Goal: Task Accomplishment & Management: Manage account settings

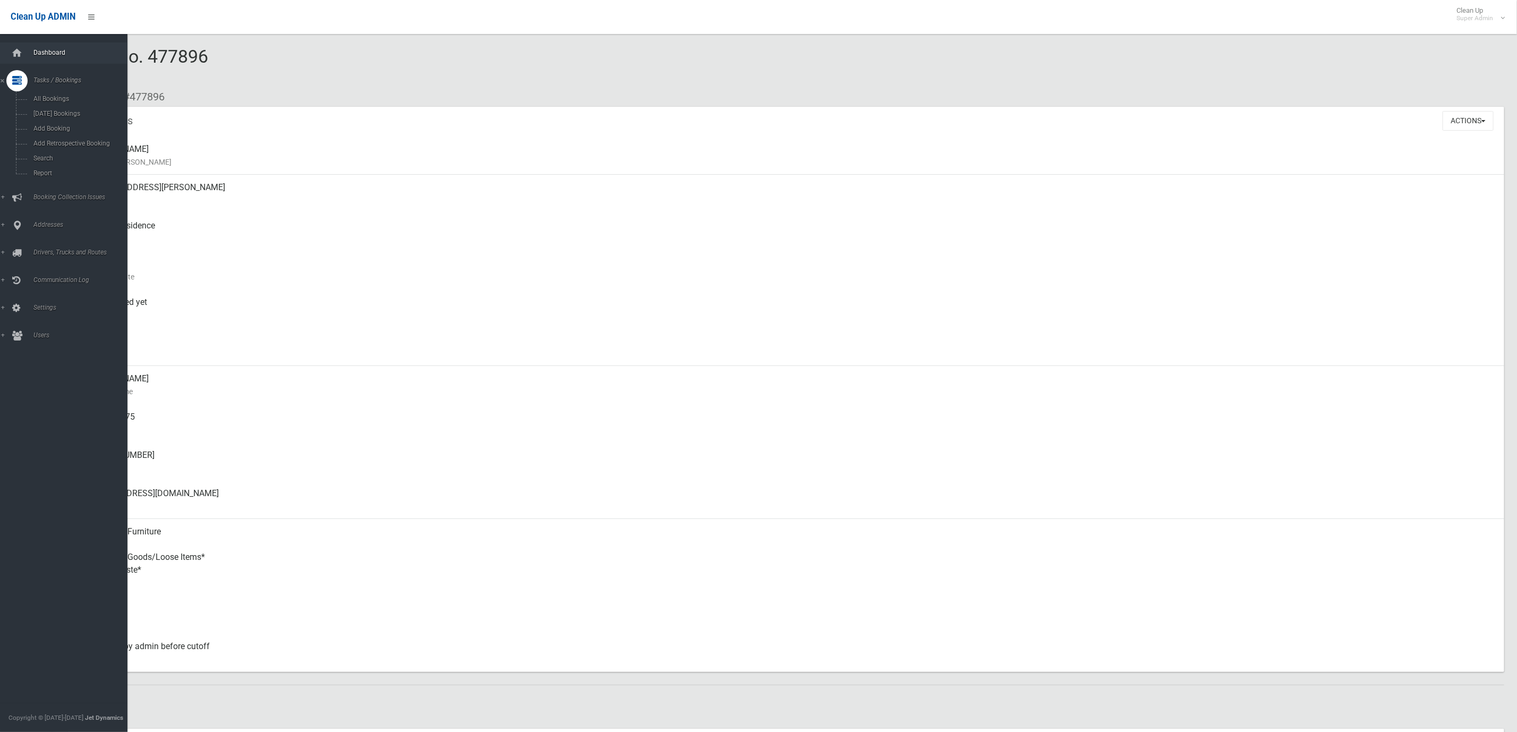
click at [41, 46] on link "Dashboard" at bounding box center [70, 52] width 140 height 21
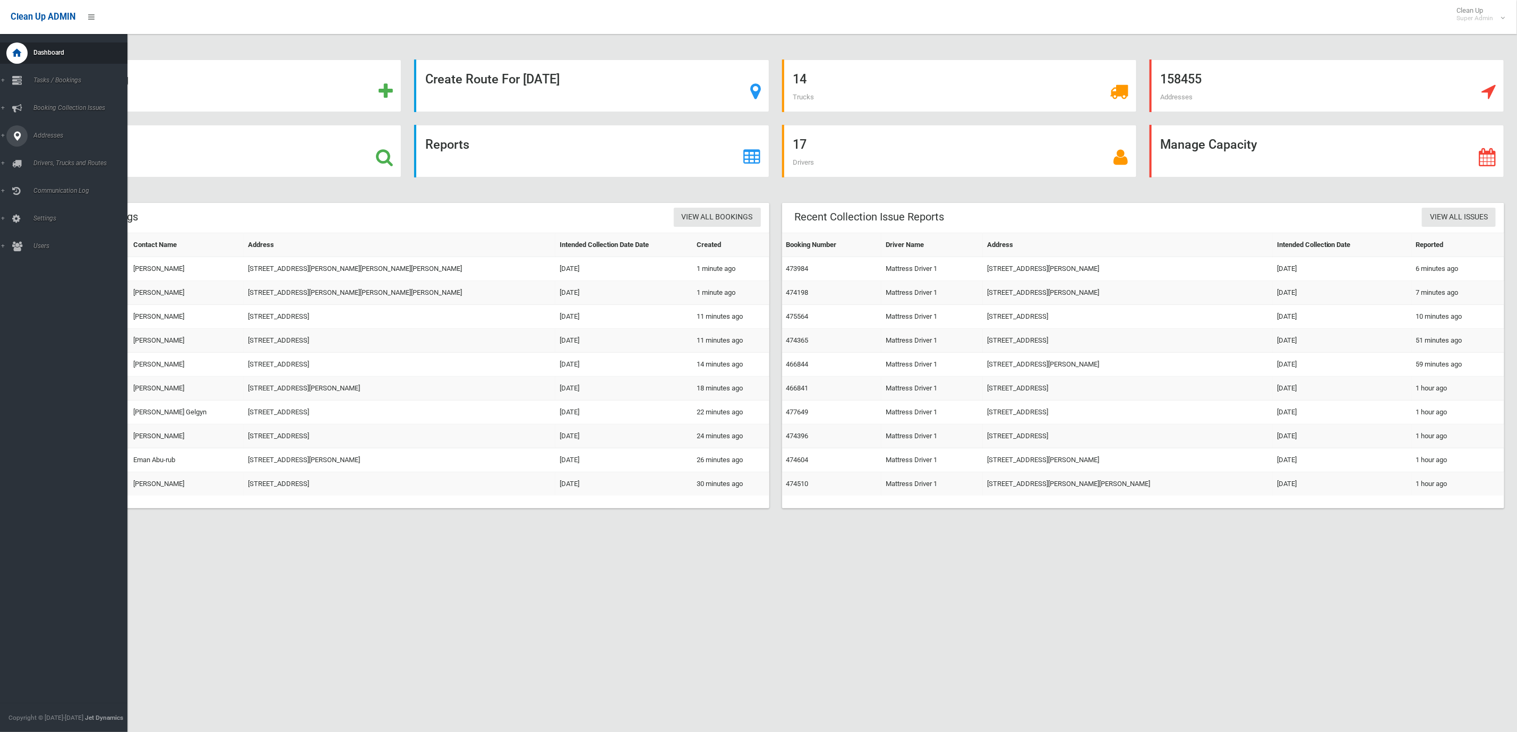
click at [1, 134] on link "Addresses" at bounding box center [70, 135] width 140 height 21
click at [56, 147] on link "All Addresses" at bounding box center [70, 154] width 140 height 15
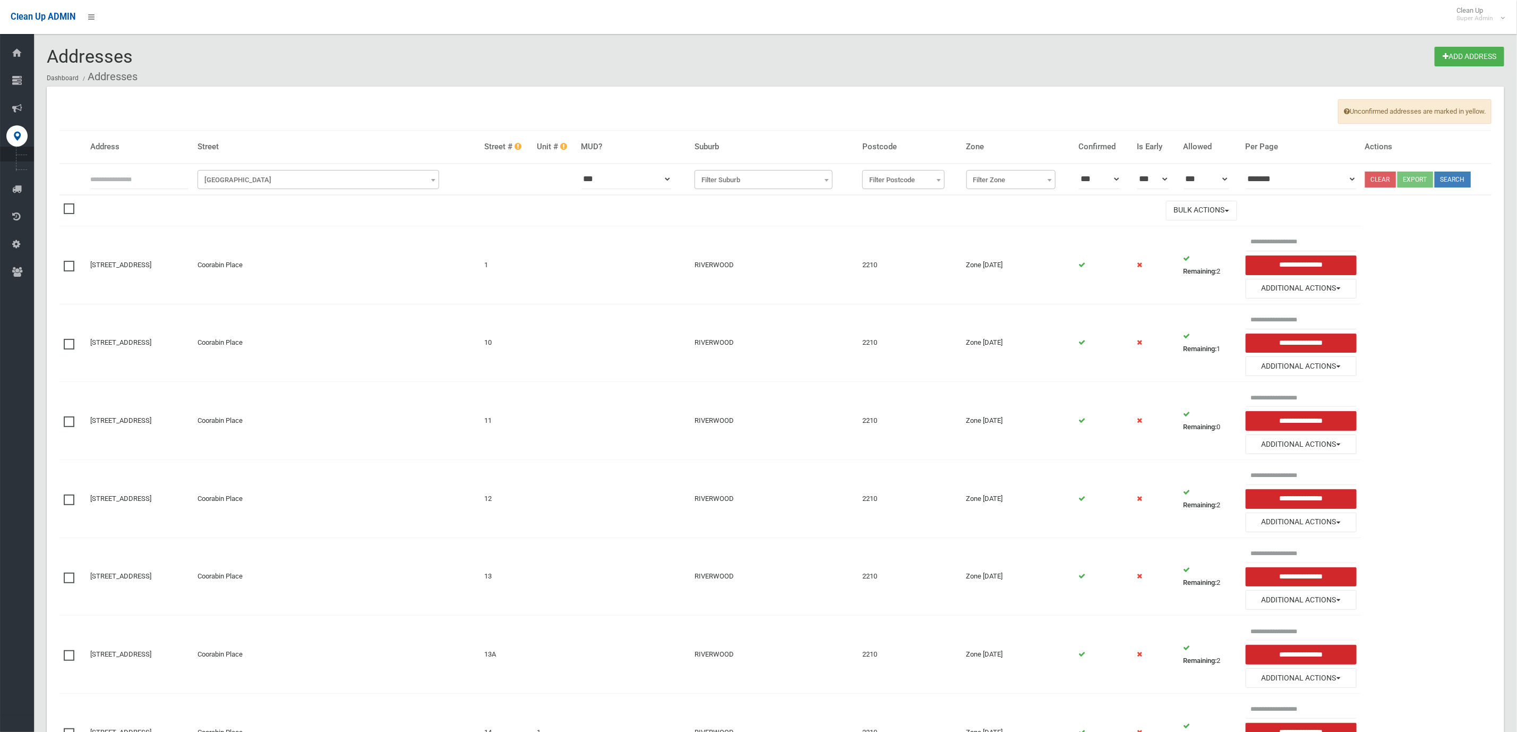
click at [175, 182] on input "text" at bounding box center [139, 179] width 99 height 20
type input "**"
click at [287, 174] on span "Filter Street" at bounding box center [318, 180] width 237 height 15
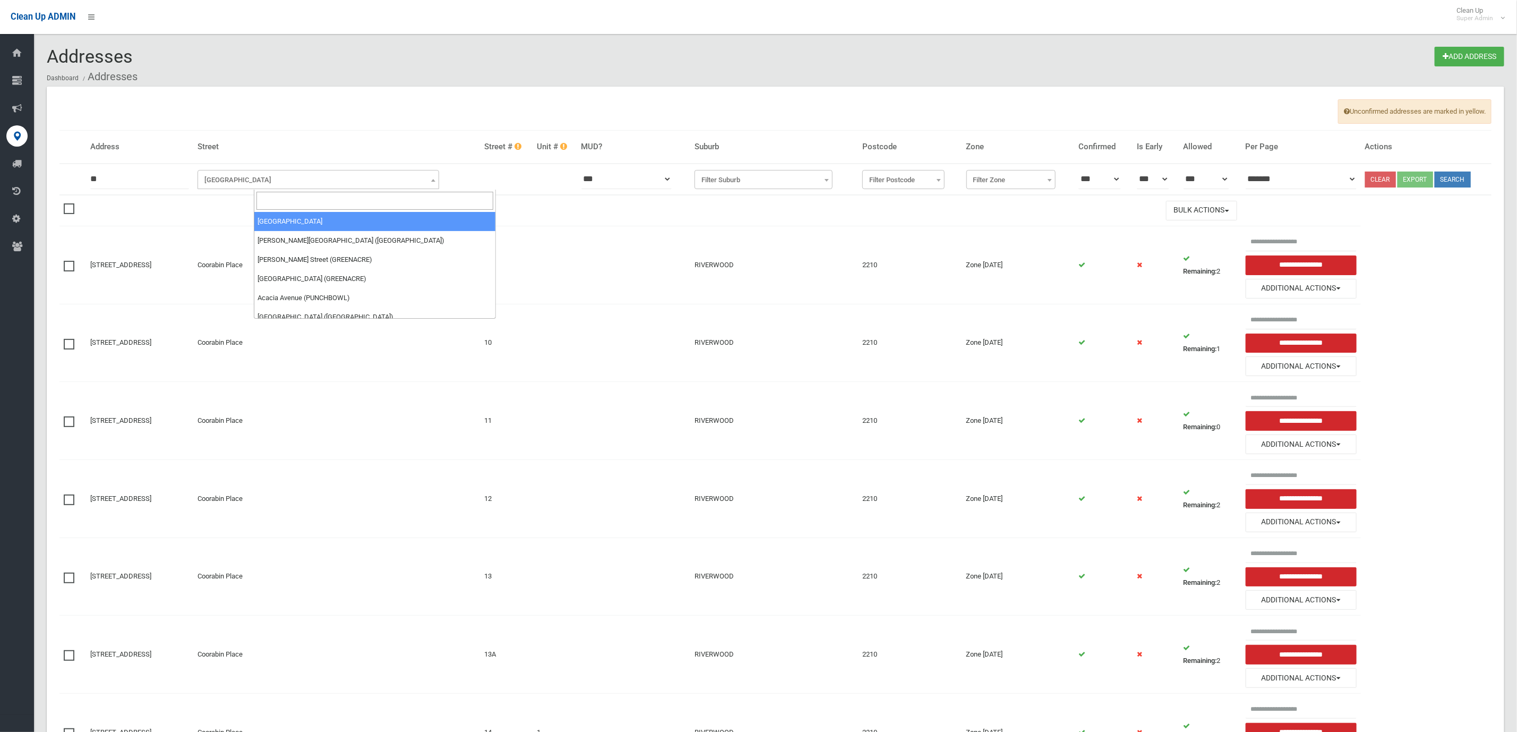
drag, startPoint x: 271, startPoint y: 196, endPoint x: 267, endPoint y: 201, distance: 7.1
click at [271, 198] on input "search" at bounding box center [375, 201] width 237 height 18
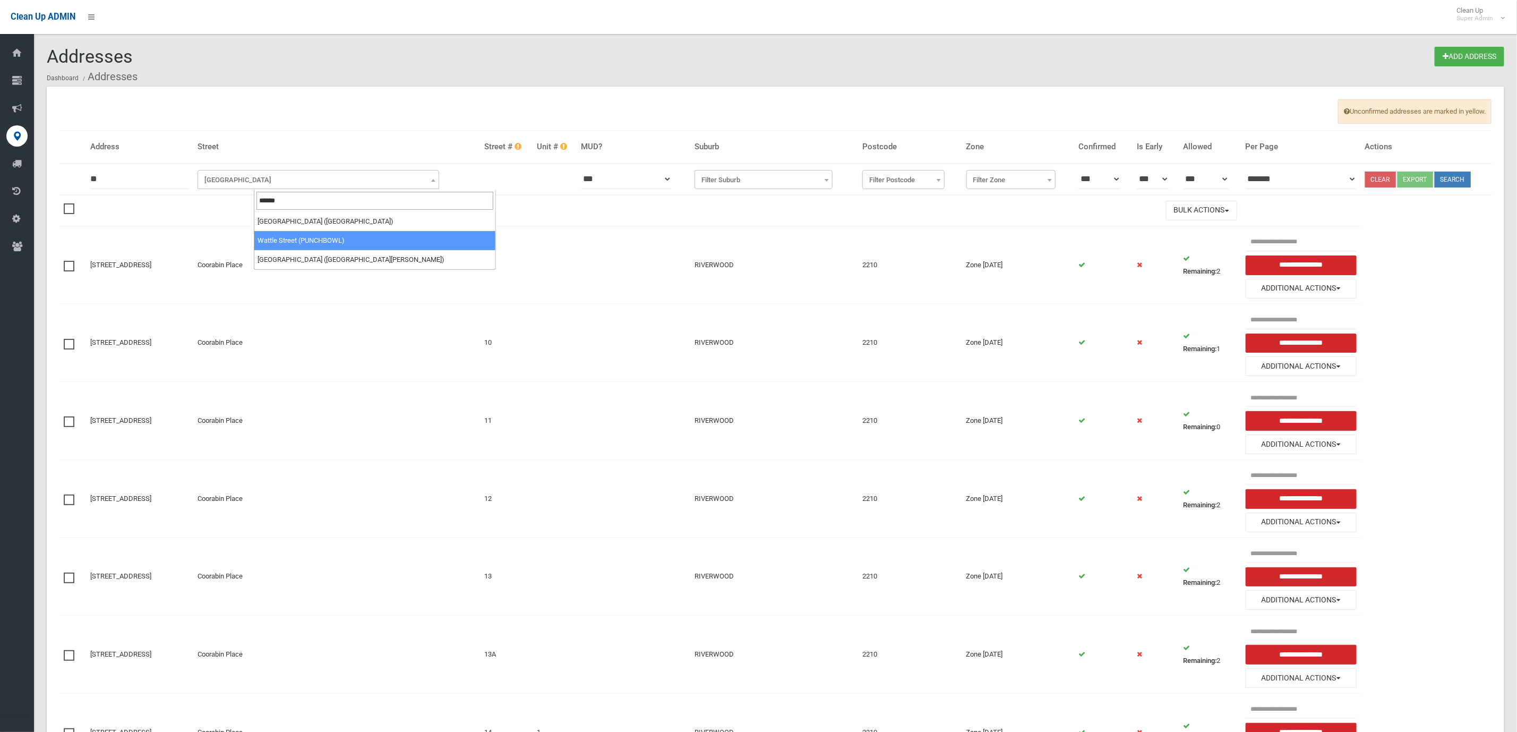
type input "******"
select select "****"
click at [1462, 182] on button "Search" at bounding box center [1453, 180] width 36 height 16
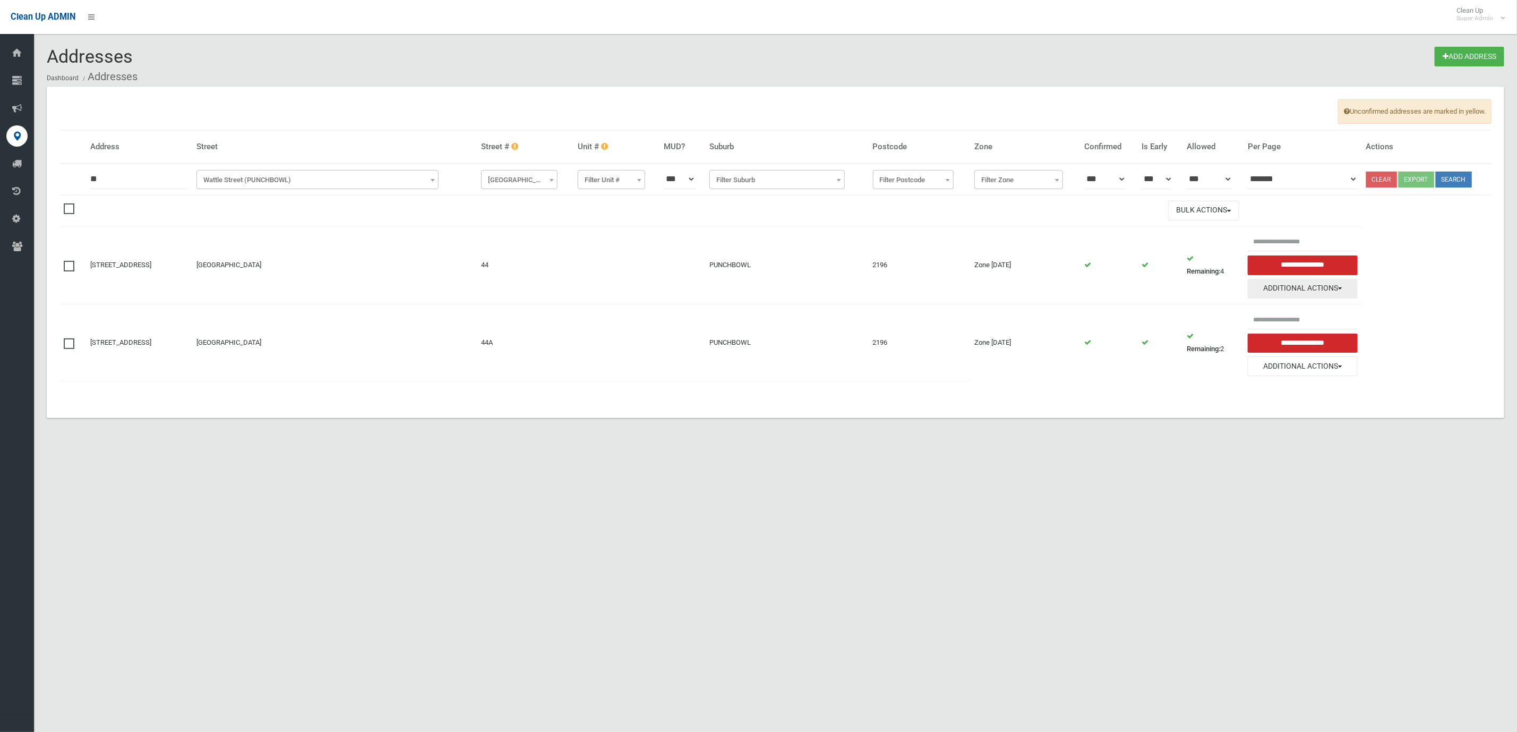
click at [1258, 284] on button "Additional Actions" at bounding box center [1303, 289] width 110 height 20
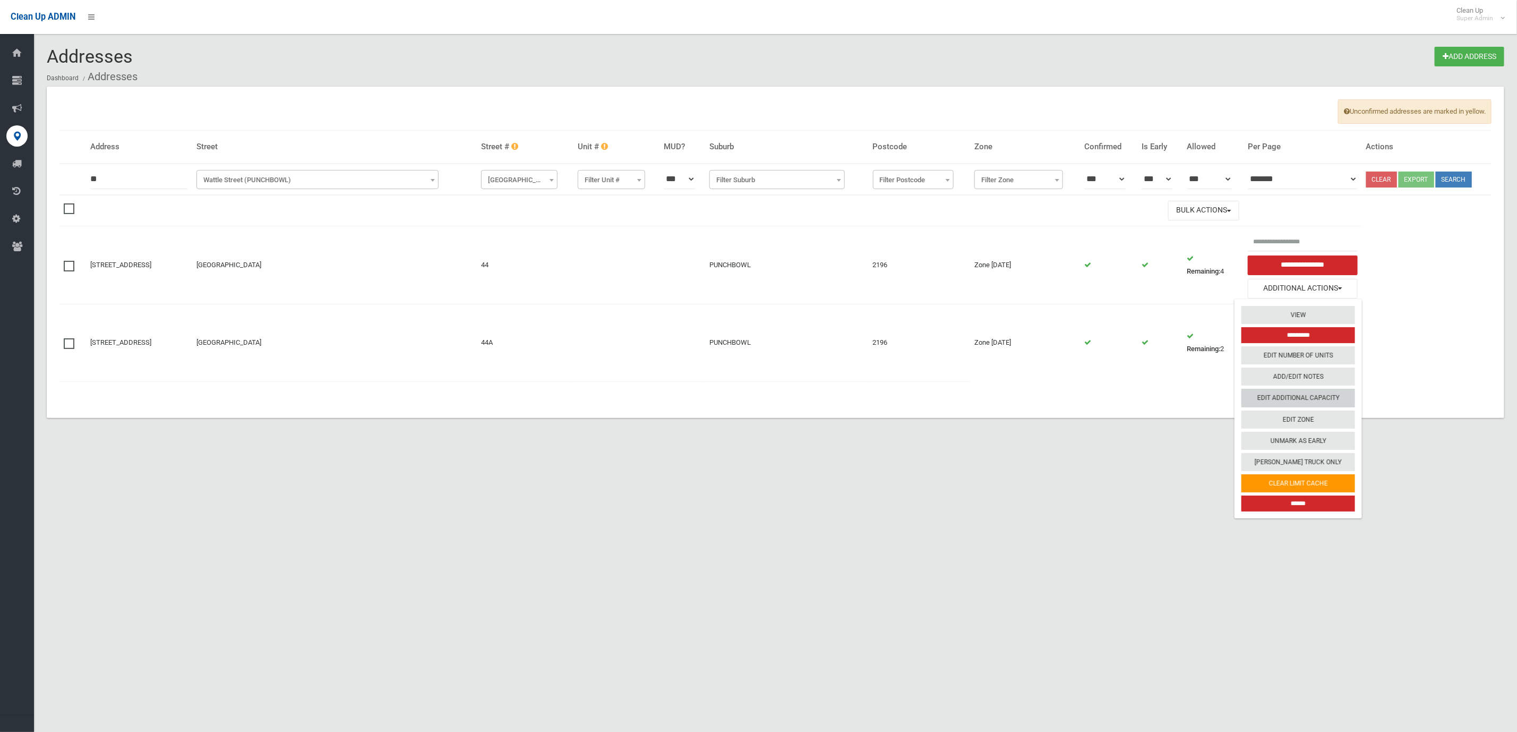
click at [1285, 402] on link "Edit Additional Capacity" at bounding box center [1299, 398] width 114 height 18
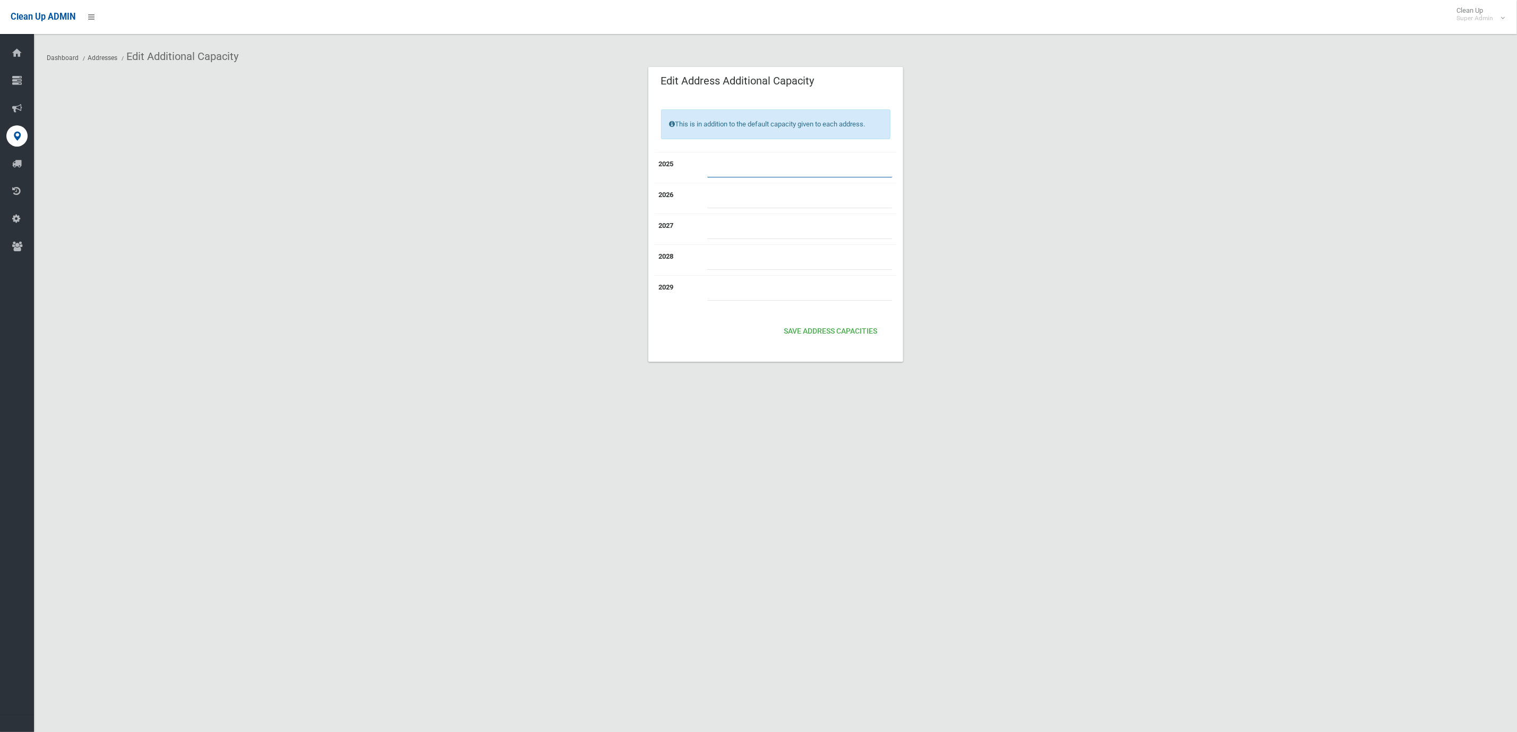
drag, startPoint x: 762, startPoint y: 165, endPoint x: 699, endPoint y: 166, distance: 62.7
click at [709, 166] on input "*" at bounding box center [799, 168] width 185 height 20
click at [839, 330] on button "Save Address capacities" at bounding box center [831, 332] width 102 height 20
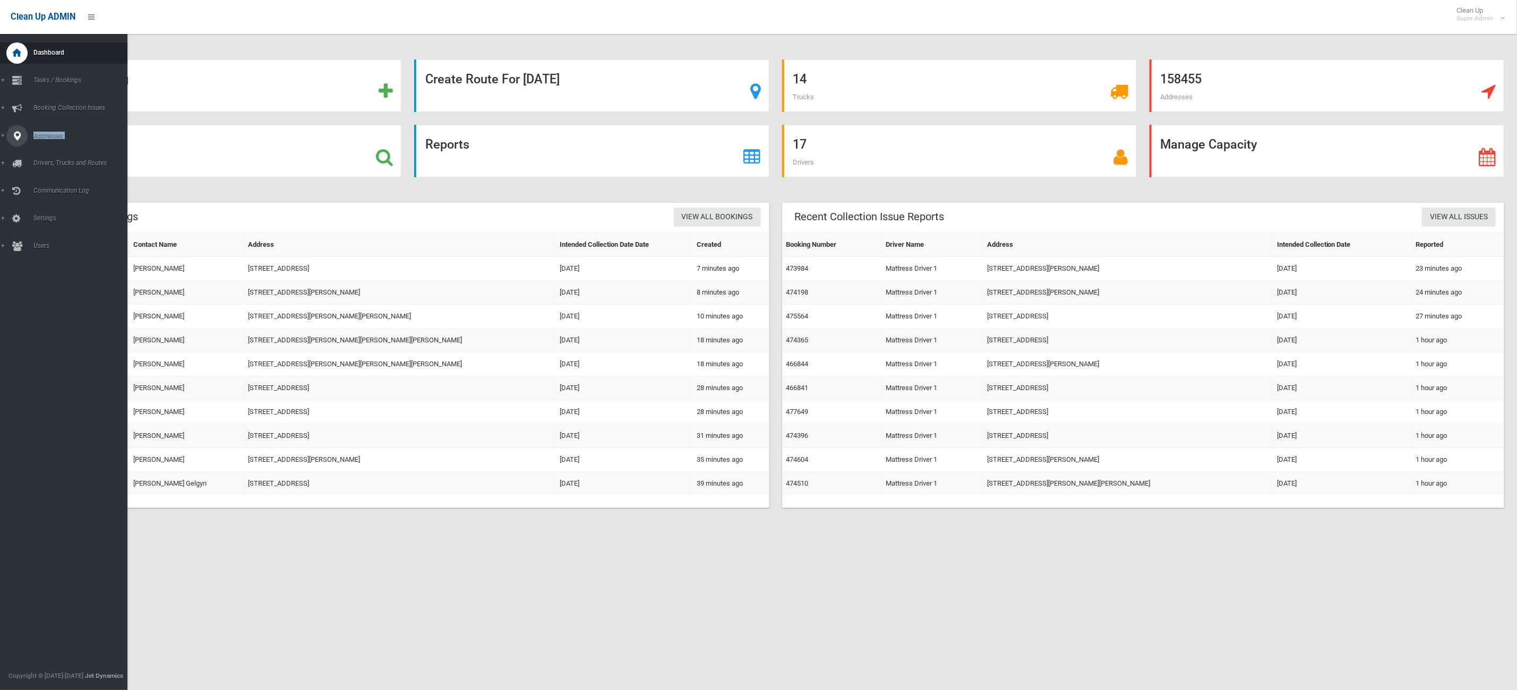
click at [5, 145] on ul "Dashboard Tasks / Bookings All Bookings Today's Bookings Add Booking Add Retros…" at bounding box center [70, 149] width 140 height 215
click at [2, 135] on link "Addresses" at bounding box center [70, 135] width 140 height 21
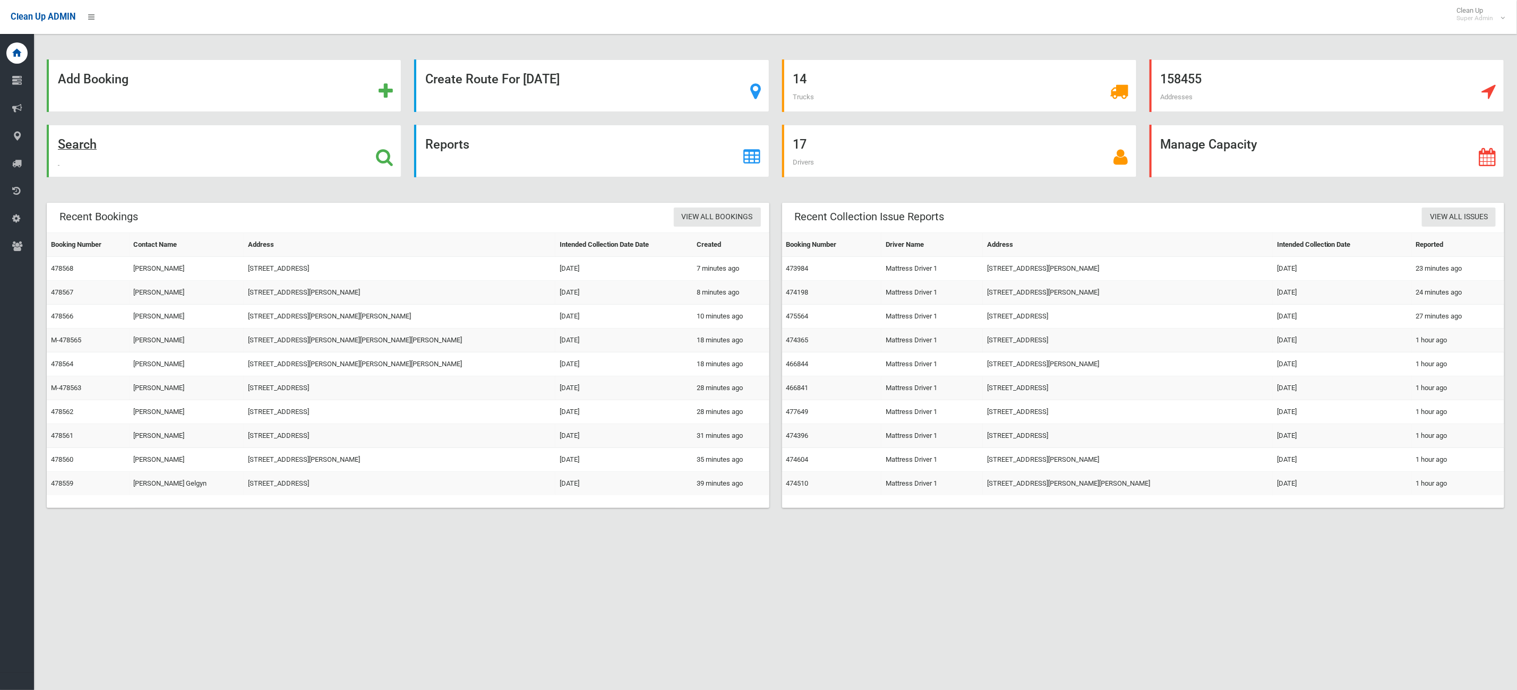
click at [198, 144] on div "Search" at bounding box center [224, 151] width 355 height 53
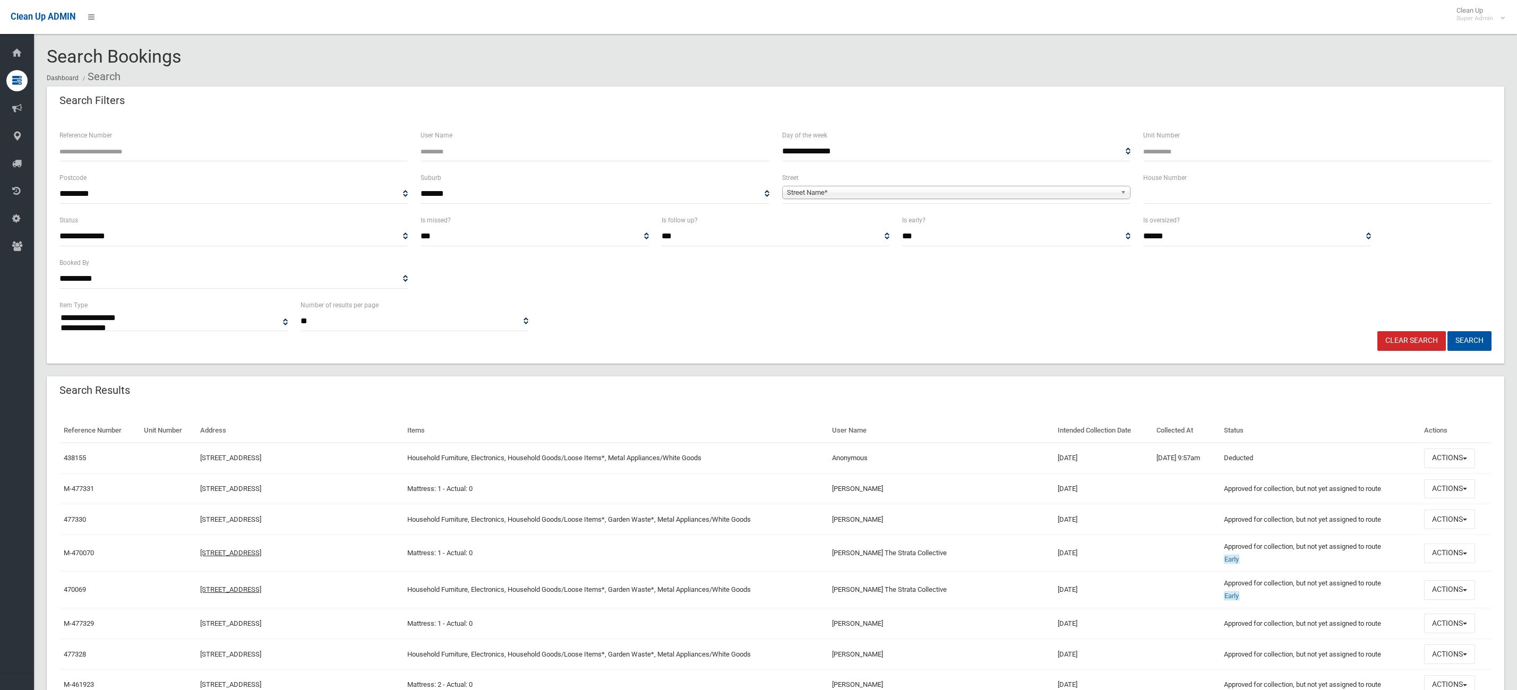
select select
click at [212, 153] on input "Reference Number" at bounding box center [233, 152] width 348 height 20
type input "******"
click at [1448, 331] on button "Search" at bounding box center [1470, 341] width 44 height 20
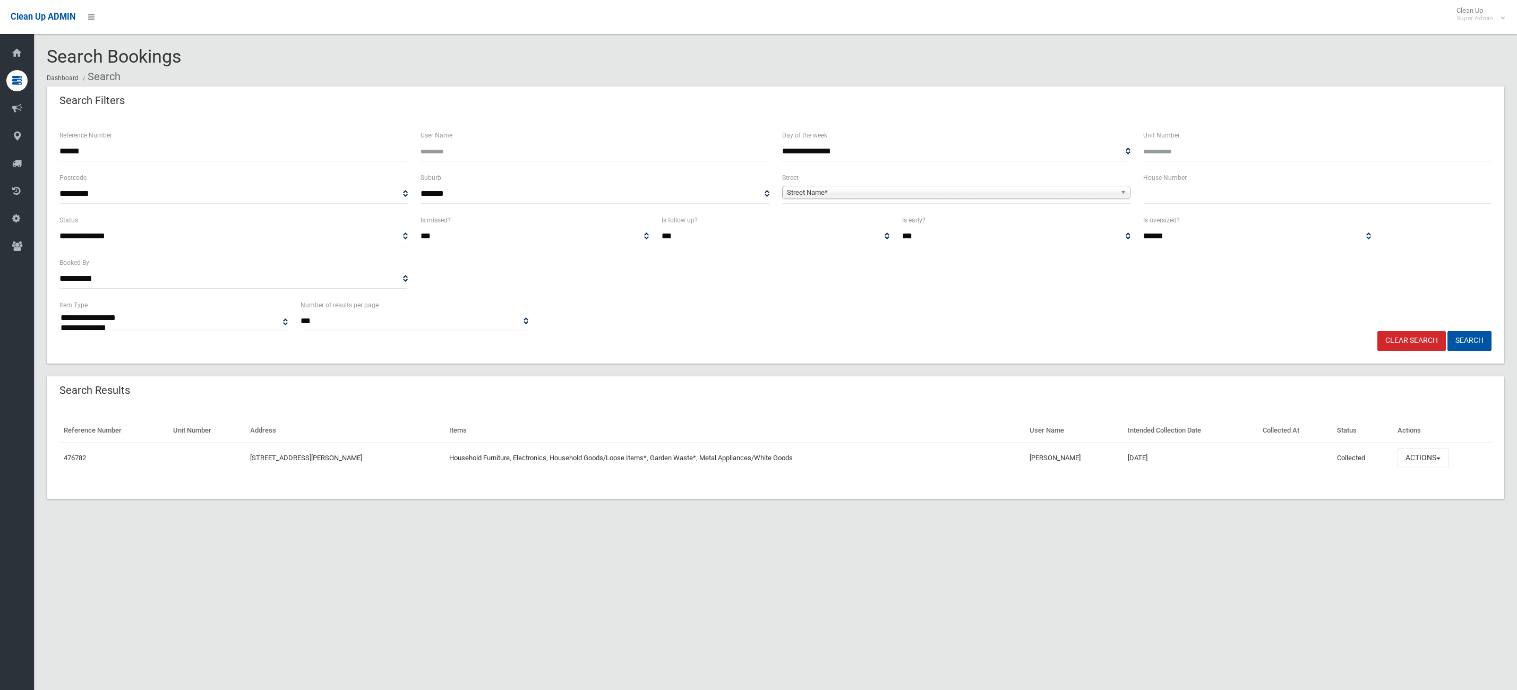
select select
click at [1414, 452] on button "Actions" at bounding box center [1423, 459] width 51 height 20
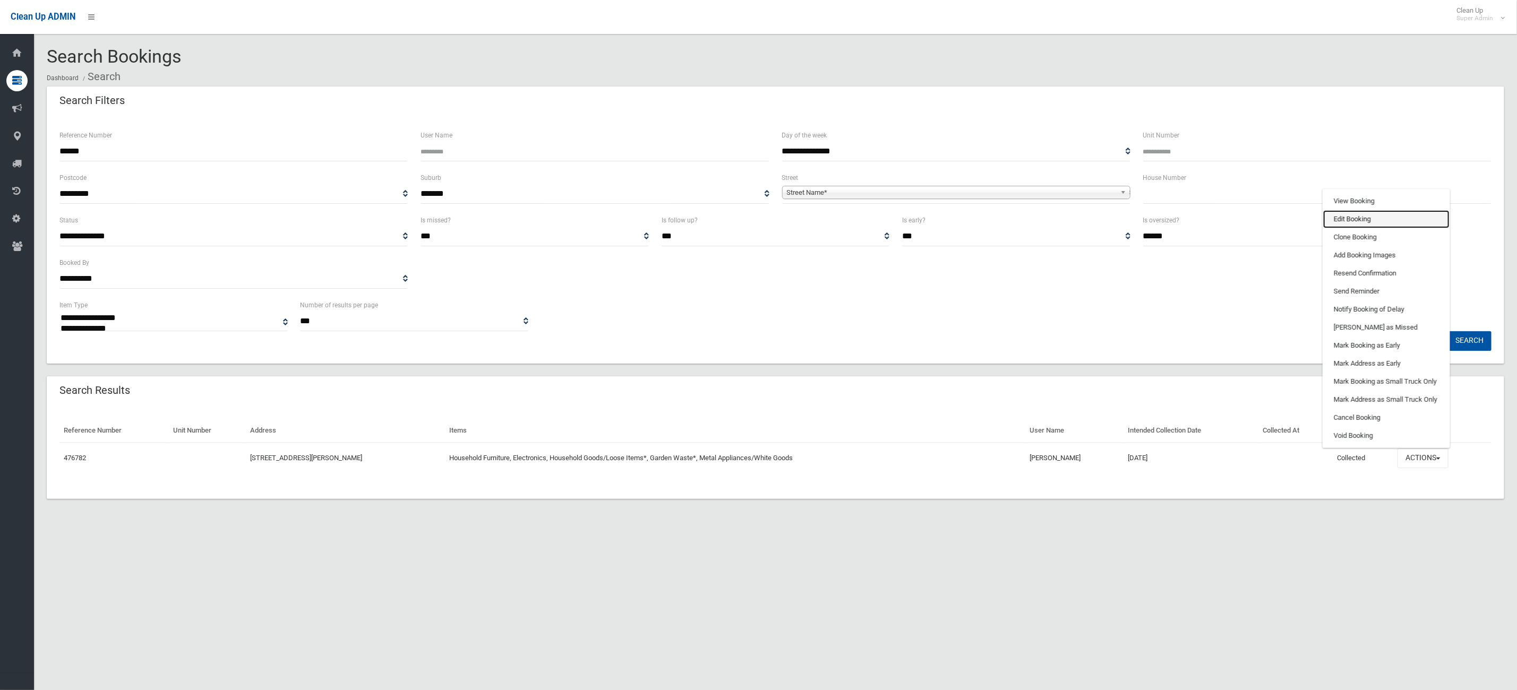
click at [1356, 219] on link "Edit Booking" at bounding box center [1386, 219] width 126 height 18
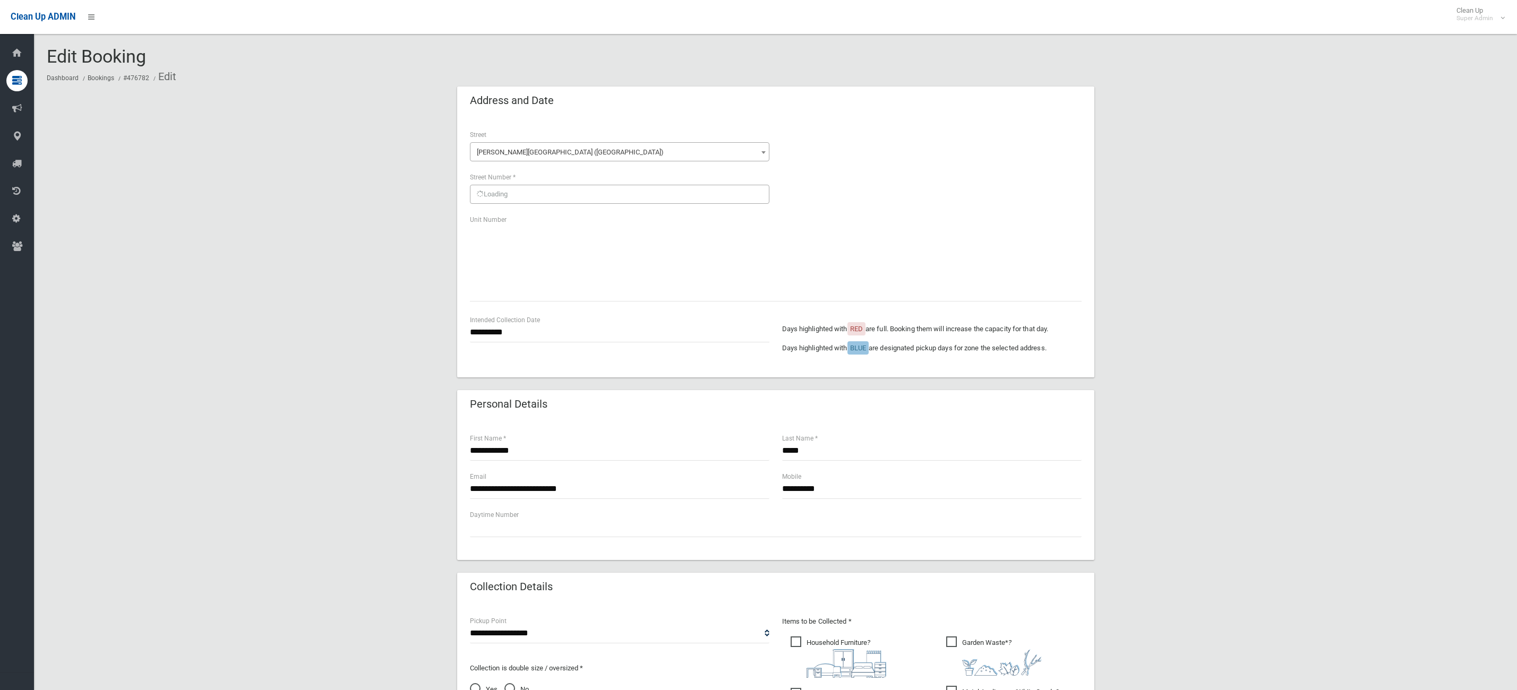
scroll to position [467, 0]
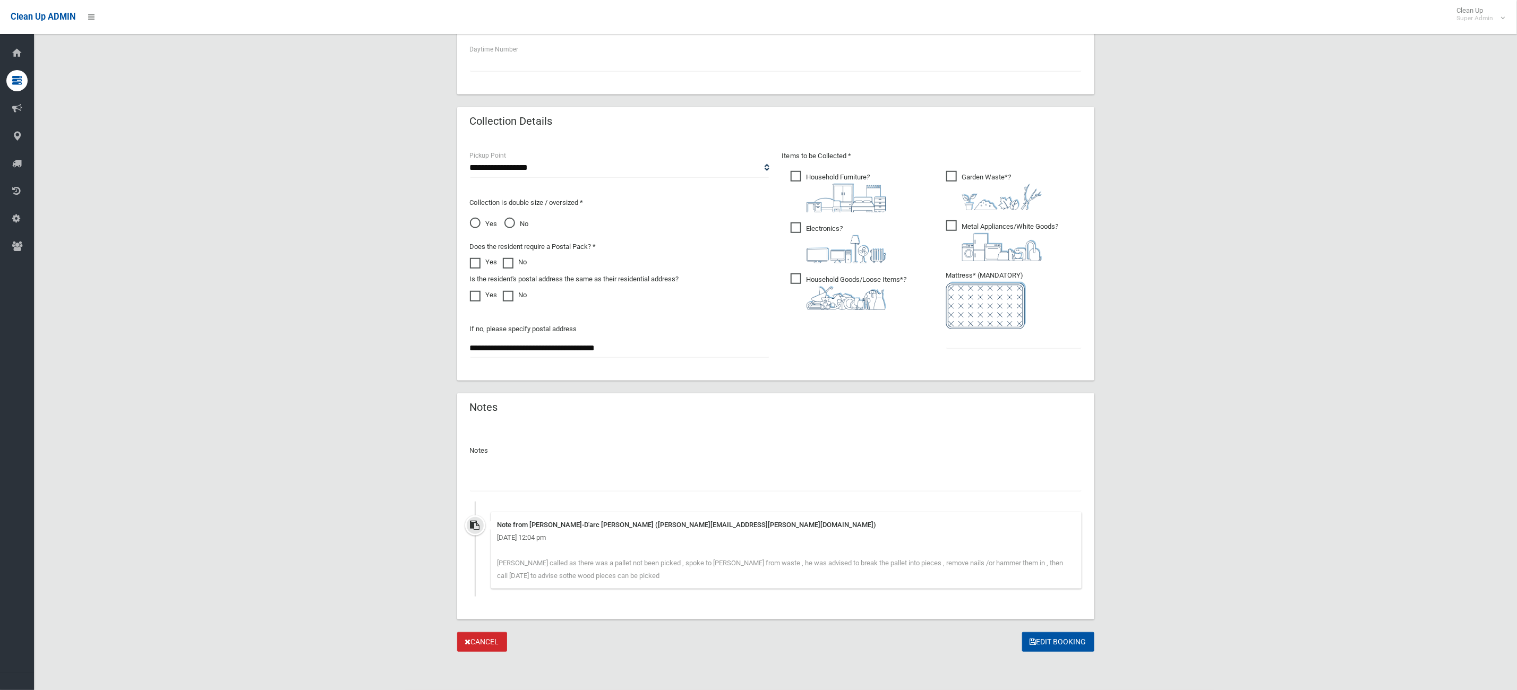
click at [556, 484] on input "text" at bounding box center [776, 482] width 612 height 20
type input "**********"
click at [961, 338] on input "text" at bounding box center [1013, 339] width 135 height 20
type input "*"
click at [1058, 641] on button "Edit Booking" at bounding box center [1058, 643] width 72 height 20
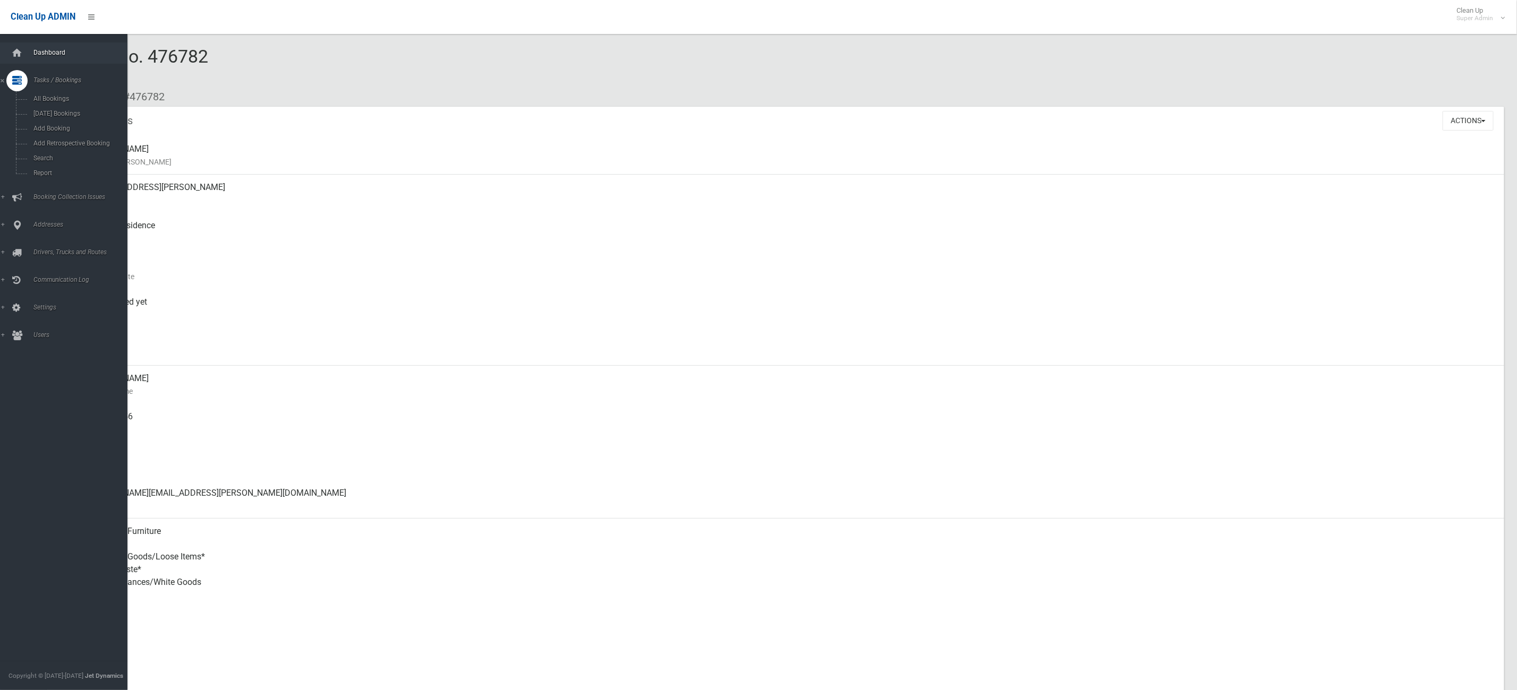
click at [28, 52] on link "Dashboard" at bounding box center [70, 52] width 140 height 21
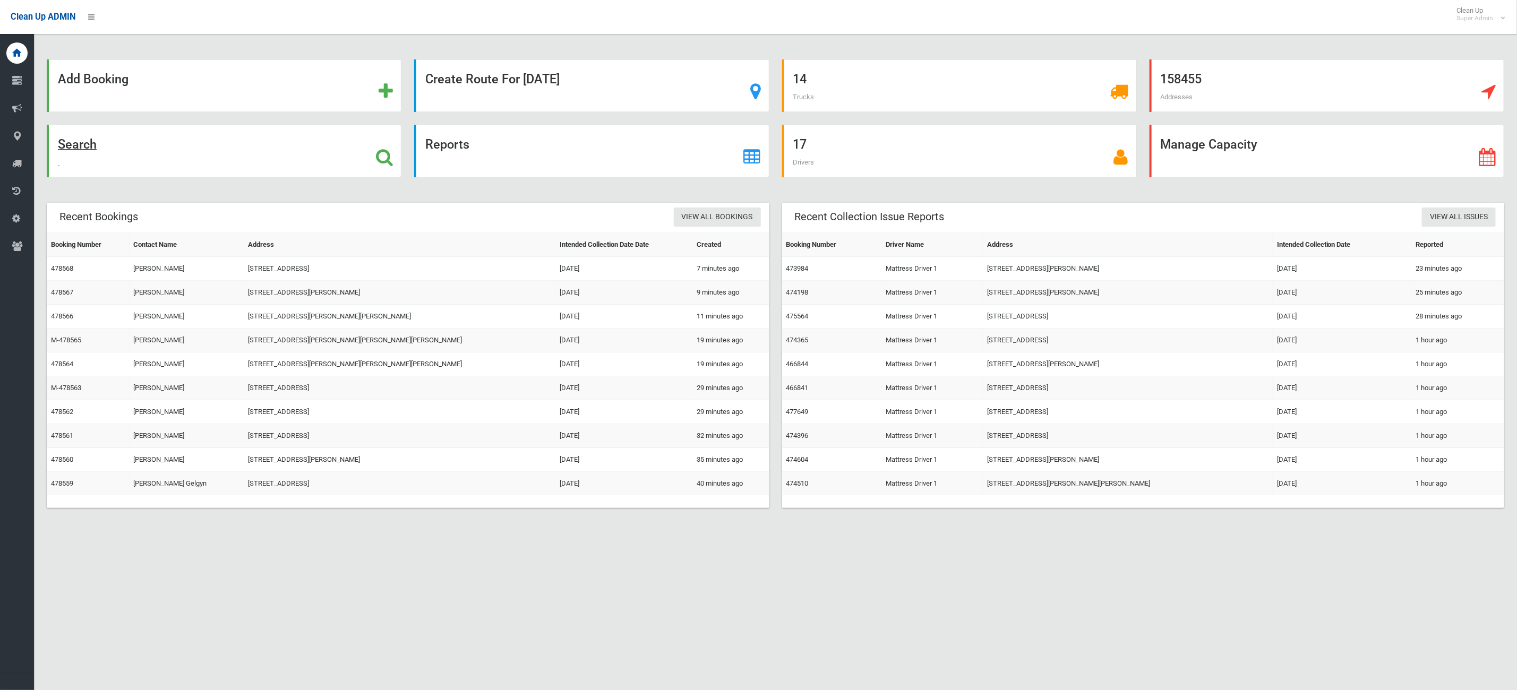
click at [178, 158] on div "Search" at bounding box center [224, 151] width 355 height 53
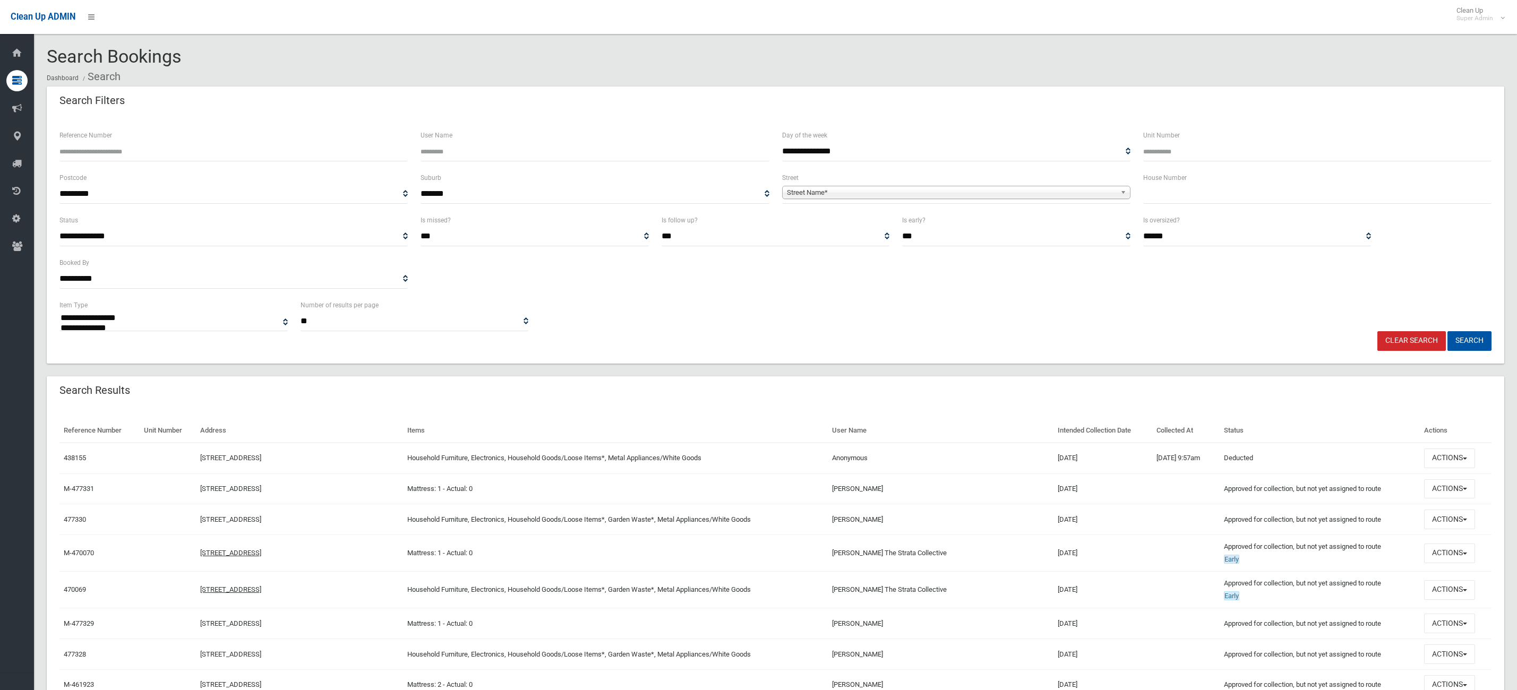
select select
click at [1227, 193] on input "text" at bounding box center [1317, 194] width 348 height 20
type input "**"
click at [1116, 193] on span "Street Name*" at bounding box center [951, 192] width 329 height 13
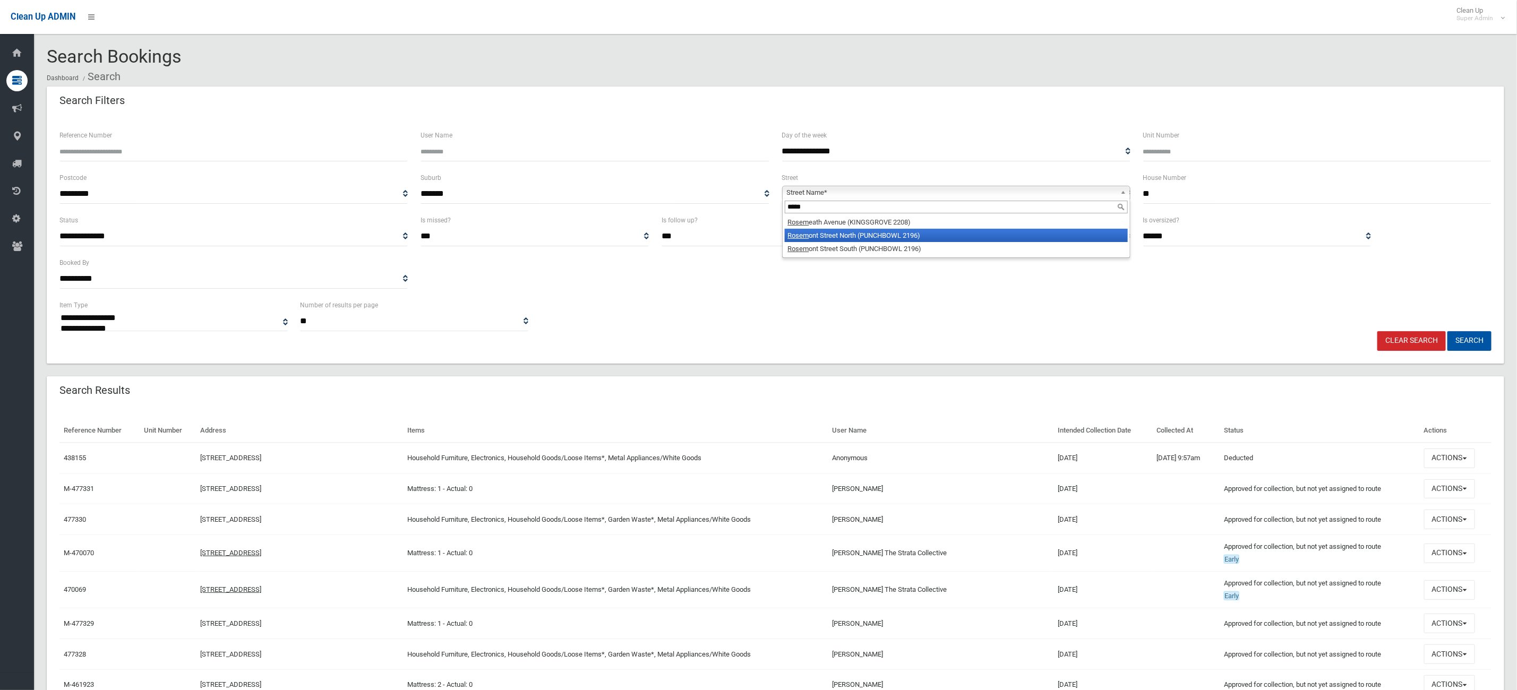
type input "*****"
click at [985, 235] on li "Rosem ont Street North (PUNCHBOWL 2196)" at bounding box center [956, 235] width 343 height 13
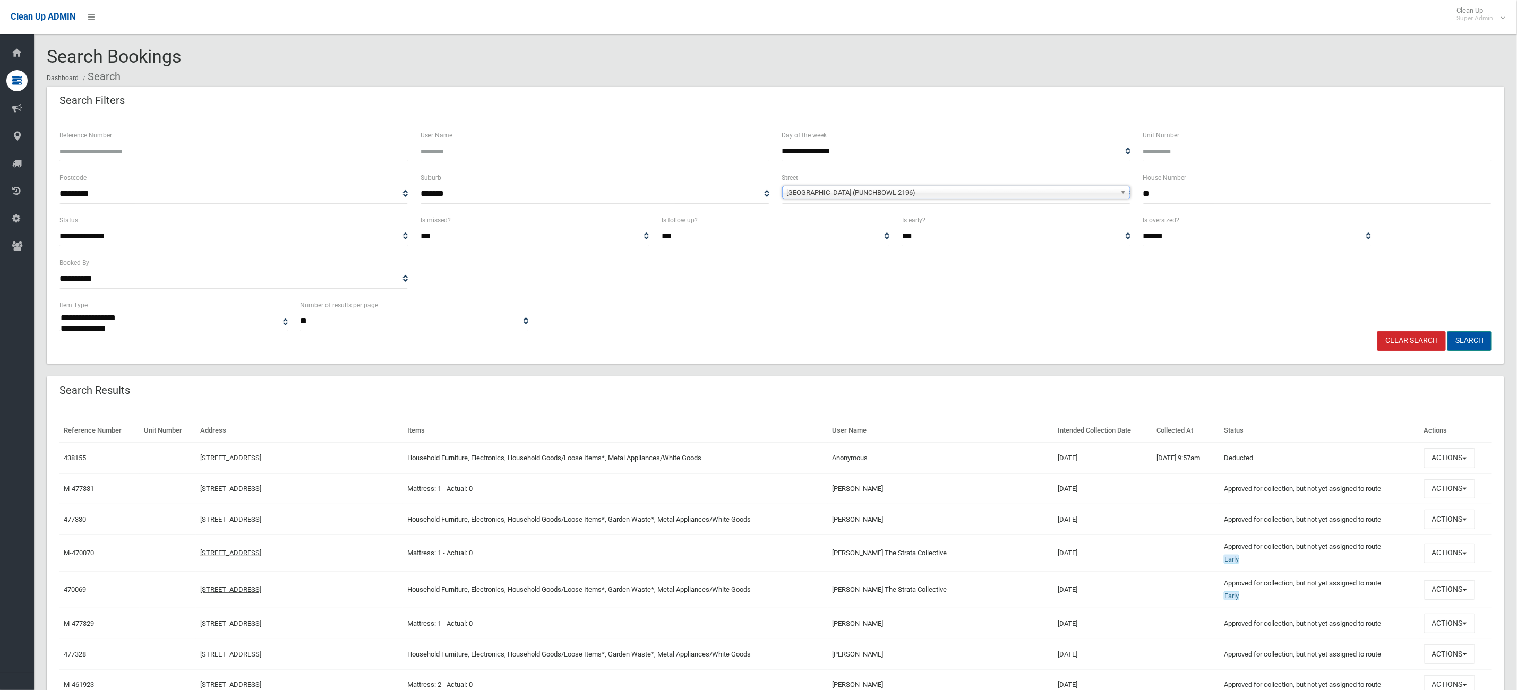
click at [1480, 346] on button "Search" at bounding box center [1470, 341] width 44 height 20
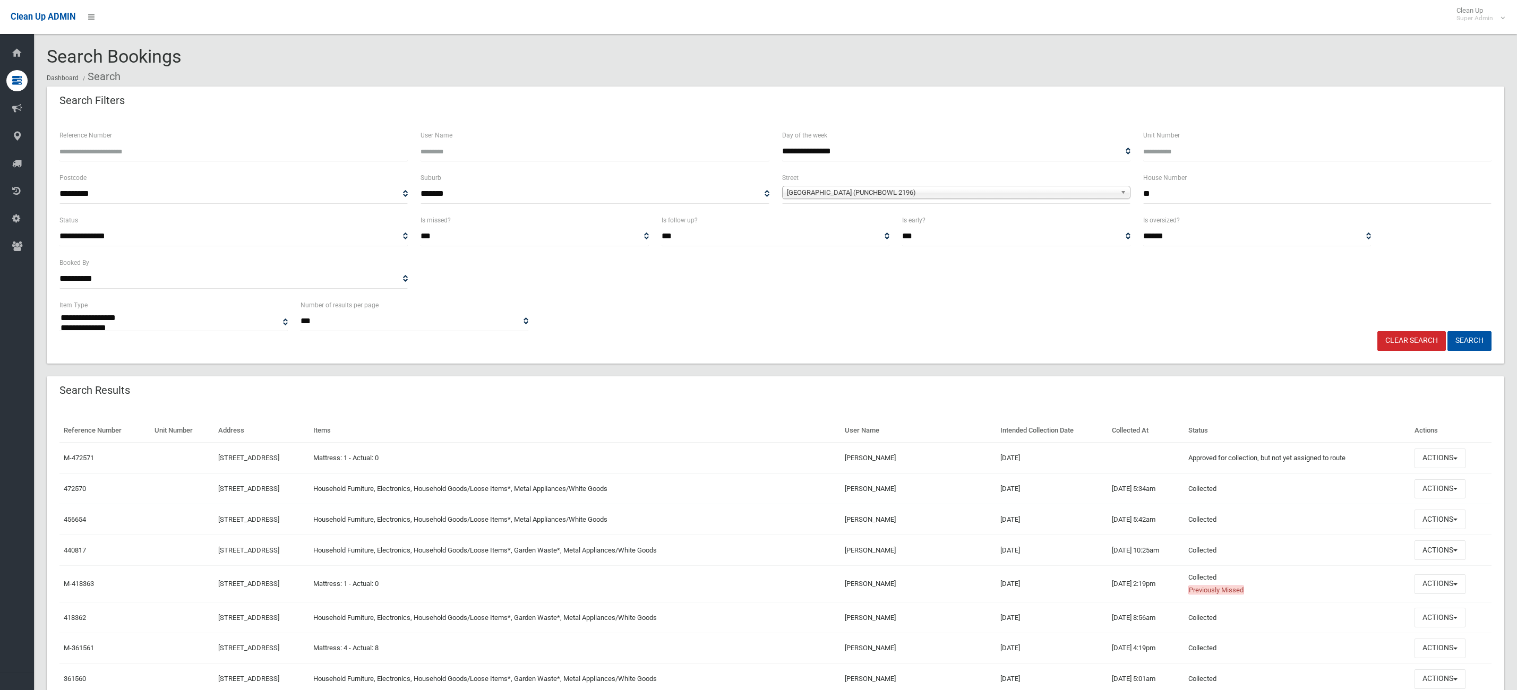
select select
click at [1442, 461] on button "Actions" at bounding box center [1440, 459] width 51 height 20
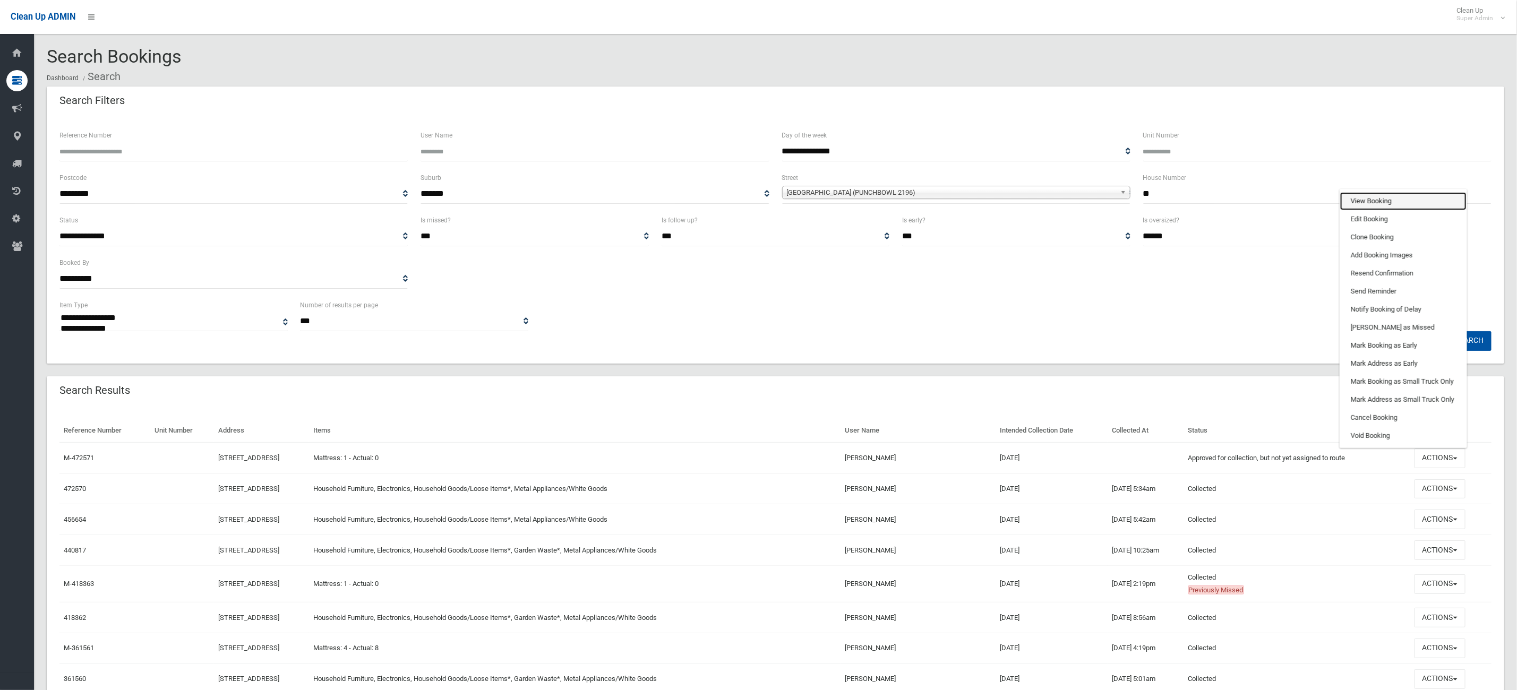
click at [1411, 201] on link "View Booking" at bounding box center [1403, 201] width 126 height 18
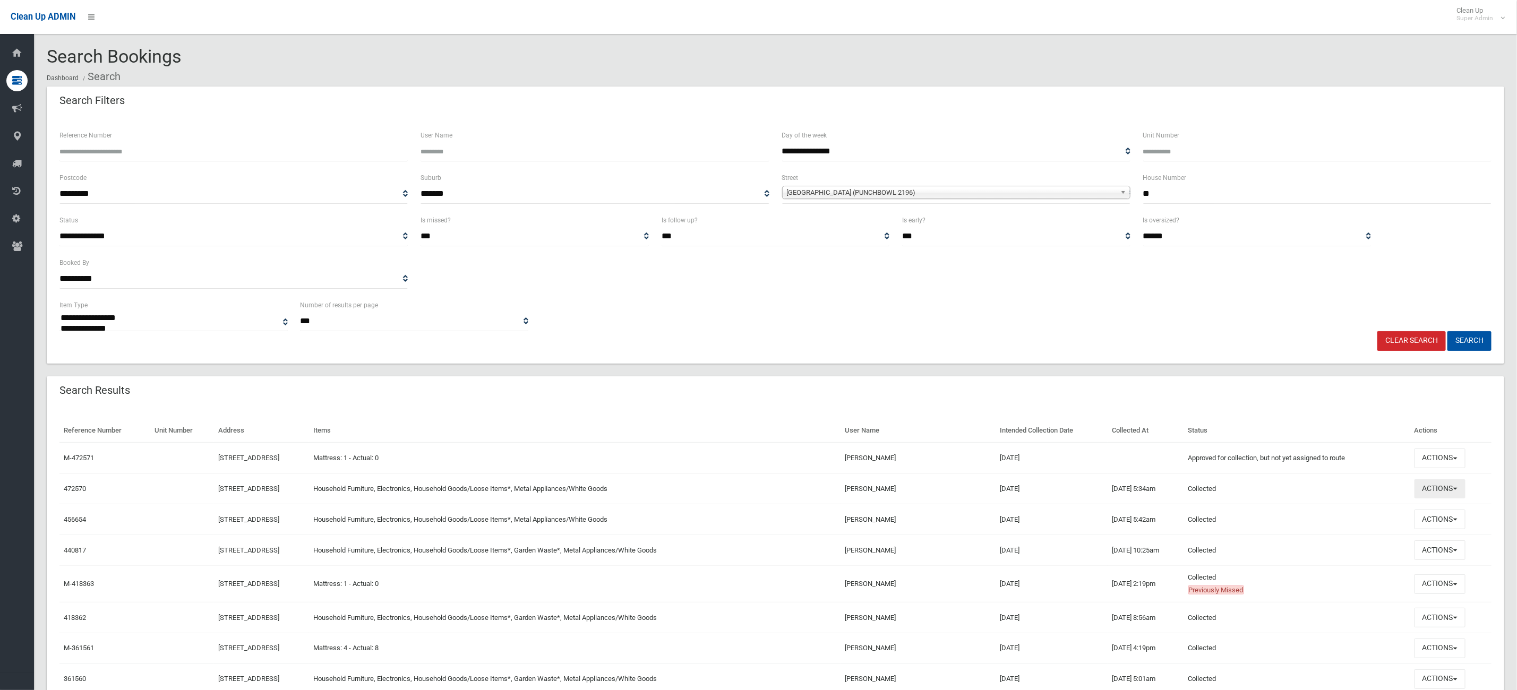
click at [1434, 488] on button "Actions" at bounding box center [1440, 490] width 51 height 20
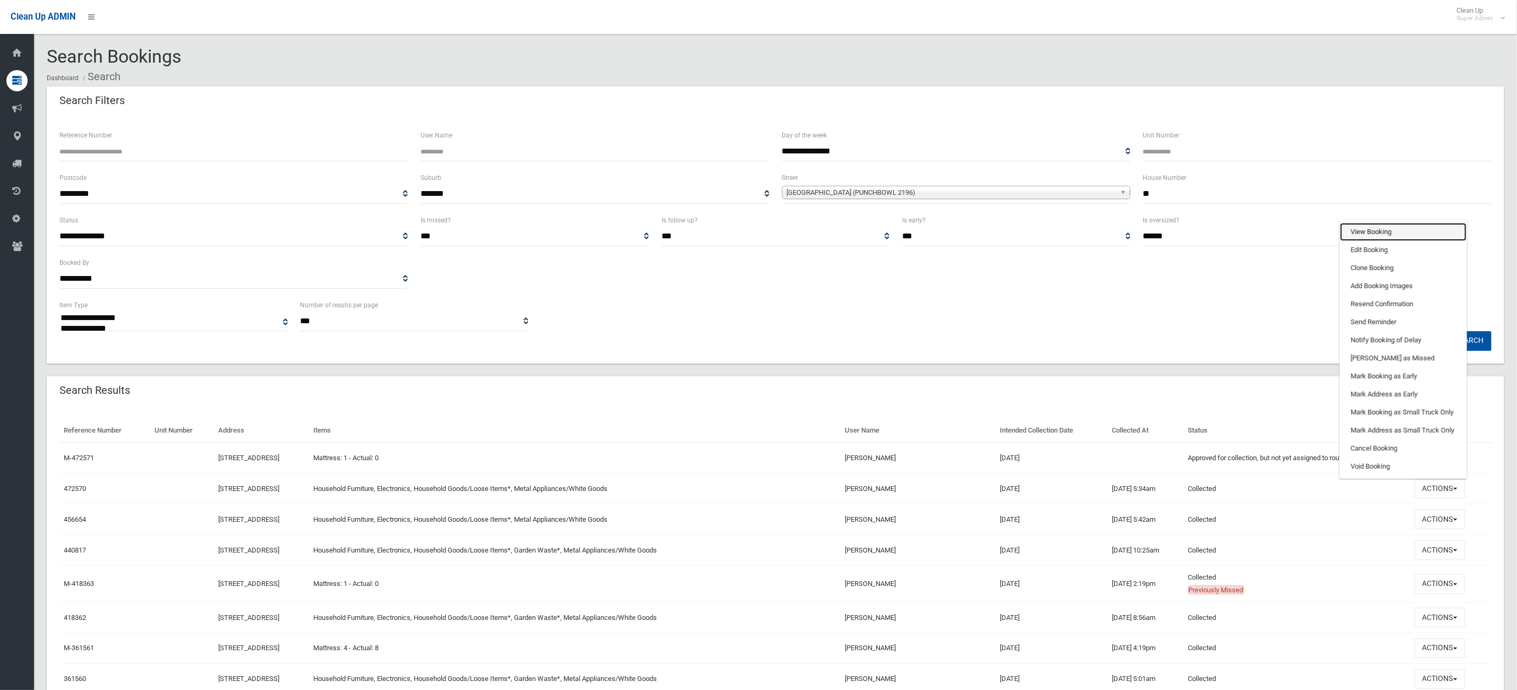
click at [1385, 238] on link "View Booking" at bounding box center [1403, 232] width 126 height 18
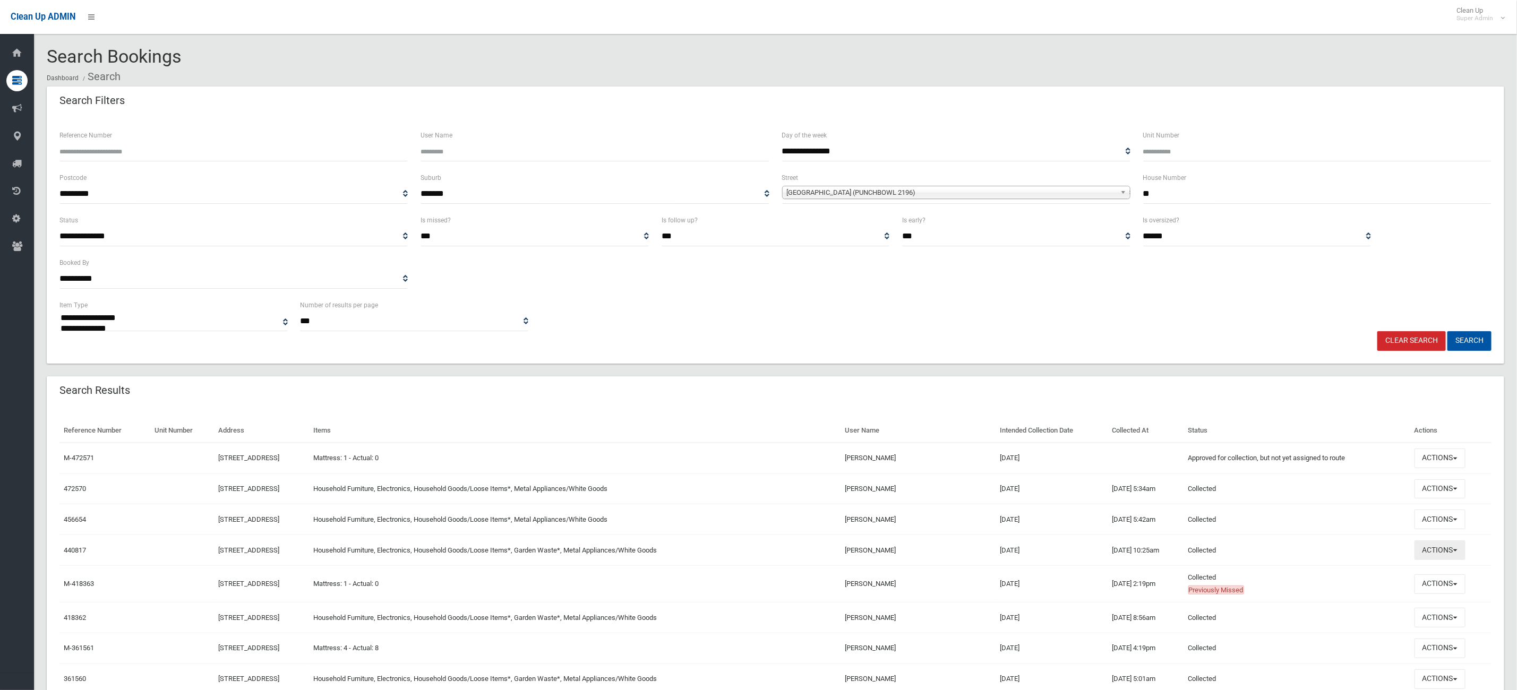
click at [1466, 554] on button "Actions" at bounding box center [1440, 551] width 51 height 20
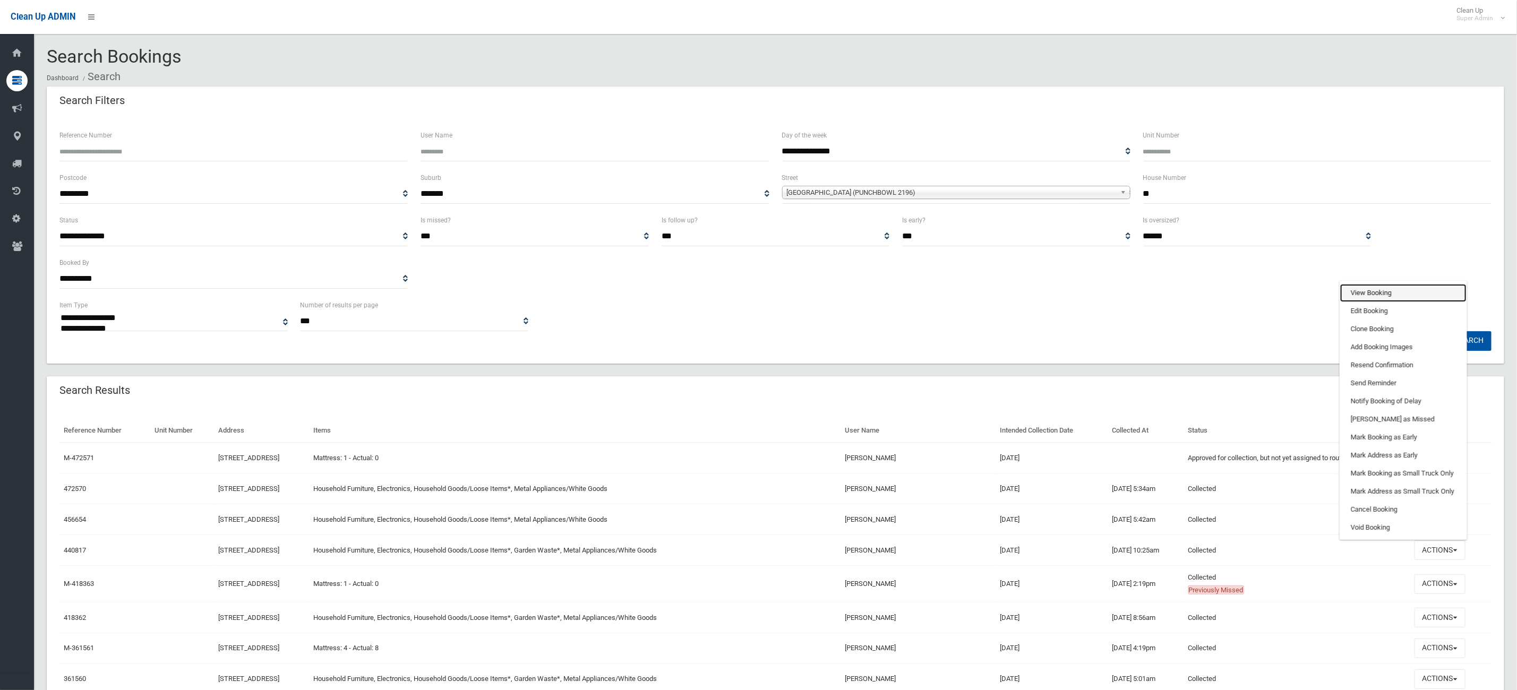
click at [1389, 300] on link "View Booking" at bounding box center [1403, 293] width 126 height 18
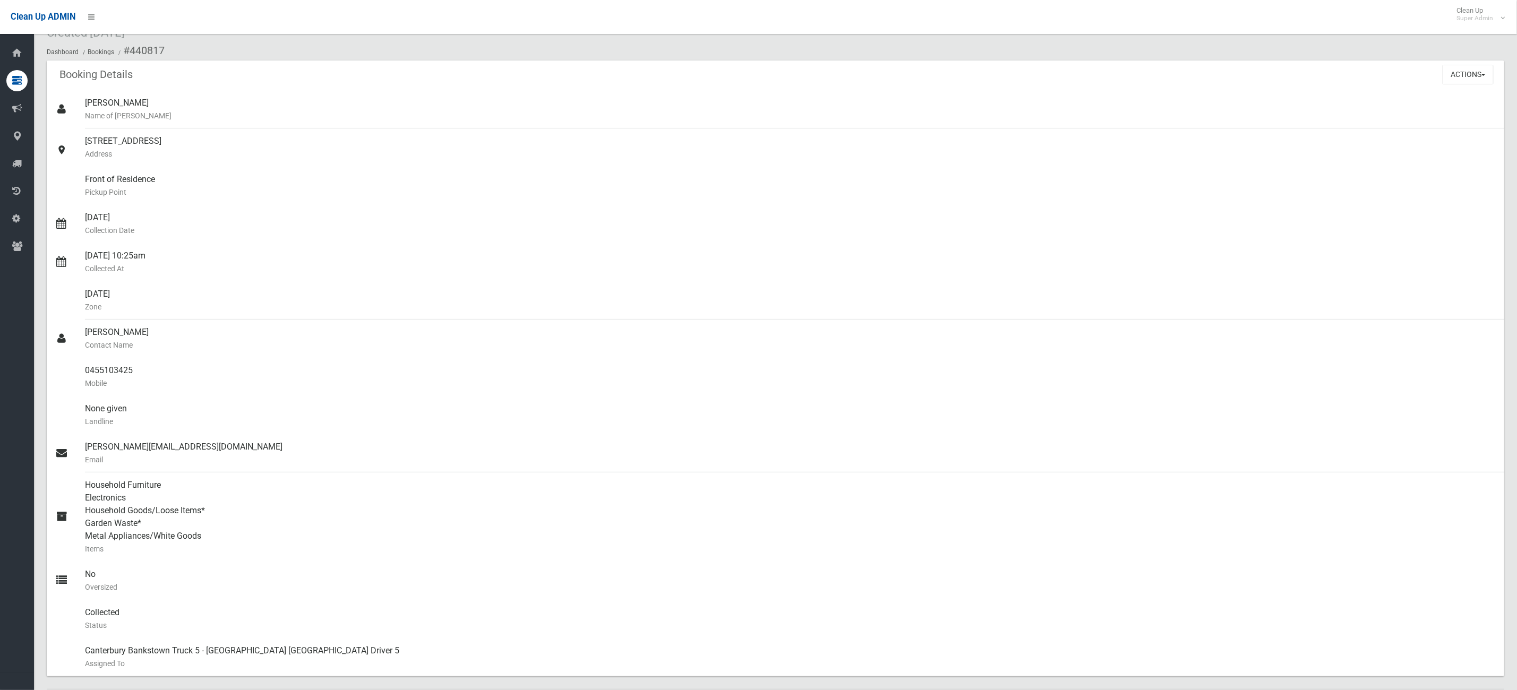
scroll to position [398, 0]
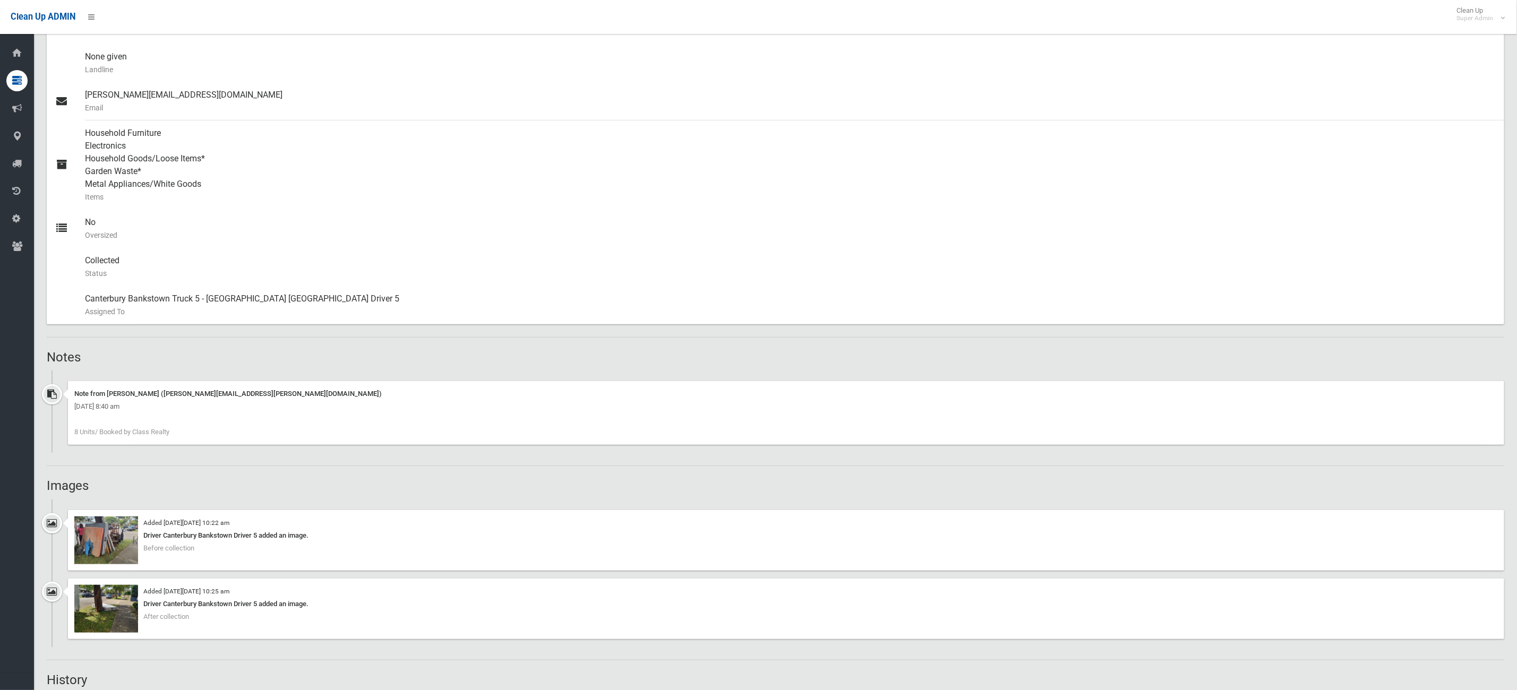
drag, startPoint x: 206, startPoint y: 435, endPoint x: 62, endPoint y: 389, distance: 150.5
click at [62, 389] on div "Note from [PERSON_NAME] ([PERSON_NAME][EMAIL_ADDRESS][PERSON_NAME][DOMAIN_NAME]…" at bounding box center [776, 417] width 1458 height 72
click at [379, 366] on div "Booking Details Actions View Booking Edit Booking Clone Booking Add Booking Ima…" at bounding box center [776, 421] width 1458 height 1426
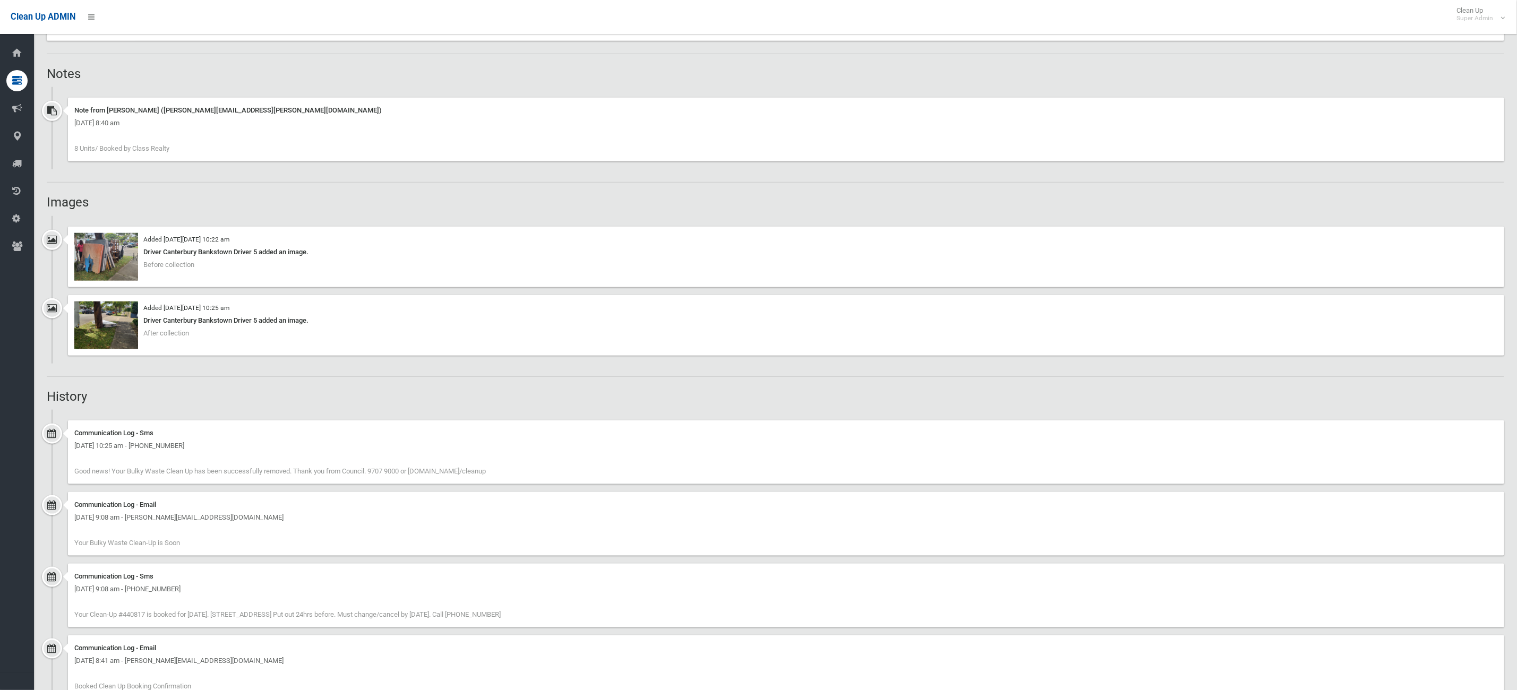
scroll to position [383, 0]
